Goal: Task Accomplishment & Management: Manage account settings

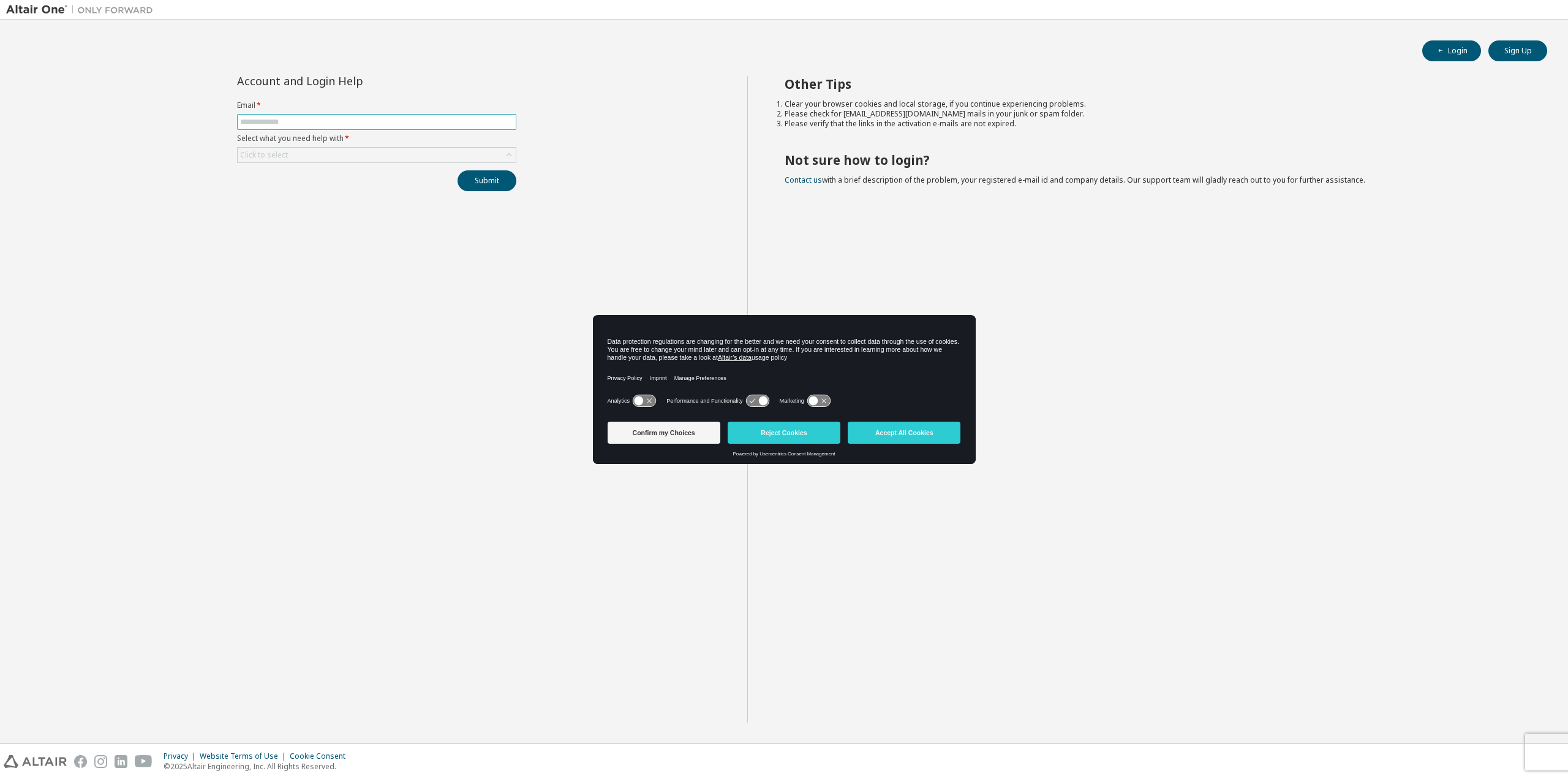
click at [245, 119] on input "text" at bounding box center [376, 122] width 273 height 9
click at [897, 436] on button "Accept All Cookies" at bounding box center [904, 432] width 113 height 22
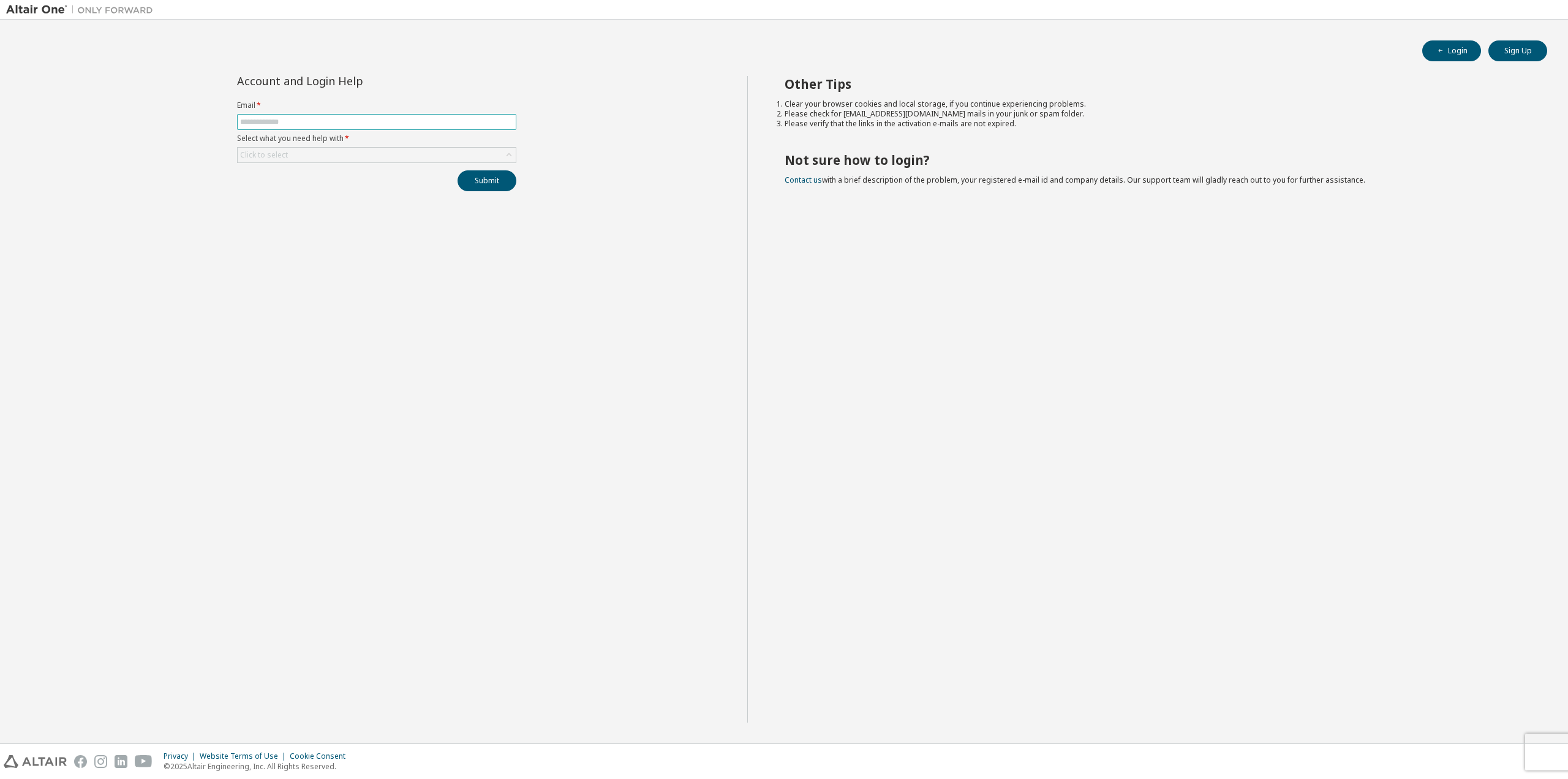
click at [284, 125] on input "text" at bounding box center [376, 122] width 273 height 9
type input "**********"
click at [314, 155] on div "Click to select" at bounding box center [376, 155] width 278 height 15
click at [310, 187] on li "I forgot my password" at bounding box center [376, 188] width 276 height 16
click at [489, 182] on button "Submit" at bounding box center [487, 180] width 59 height 21
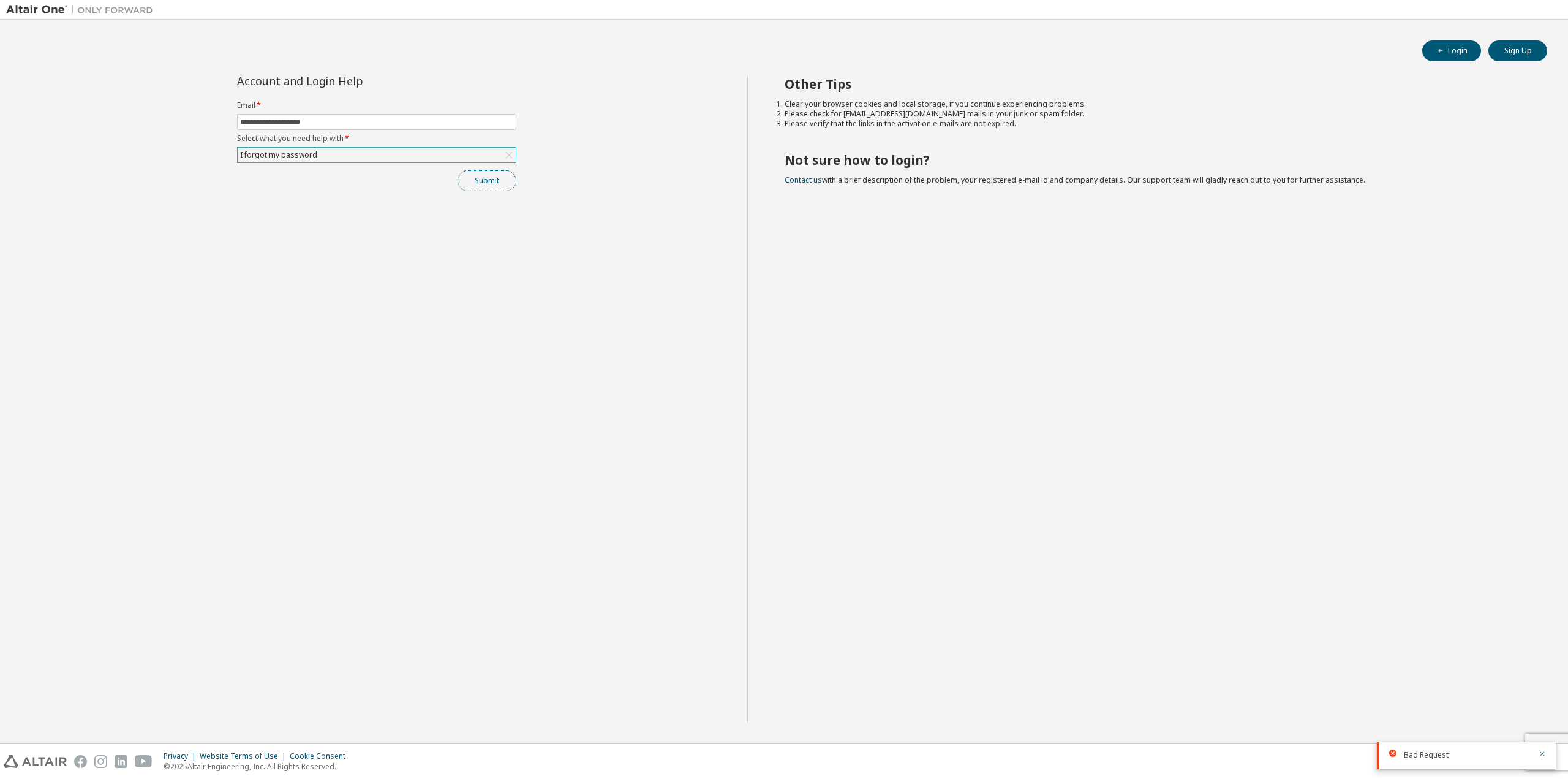
click at [482, 176] on button "Submit" at bounding box center [487, 180] width 59 height 21
